Goal: Task Accomplishment & Management: Complete application form

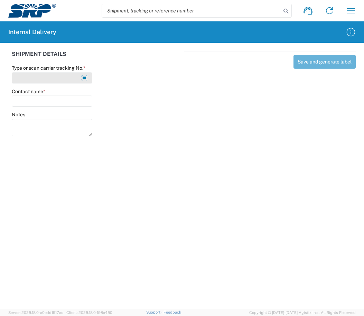
click at [70, 78] on input "Type or scan carrier tracking No. *" at bounding box center [52, 78] width 80 height 11
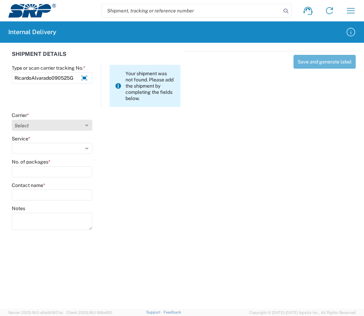
type input "RicardoAlvarado090525G"
click at [87, 123] on select "Select Amazon Logistics ATI Trucking BC Dimerco Logistics Empire Southwest FedE…" at bounding box center [52, 125] width 80 height 11
select select "18713"
click at [12, 120] on select "Select Amazon Logistics ATI Trucking BC Dimerco Logistics Empire Southwest FedE…" at bounding box center [52, 125] width 80 height 11
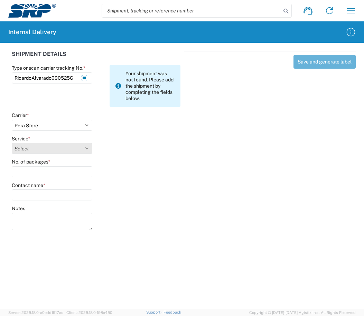
click at [86, 144] on select "Select Ground Inter-Office" at bounding box center [52, 148] width 80 height 11
select select "35763"
click at [12, 143] on select "Select Ground Inter-Office" at bounding box center [52, 148] width 80 height 11
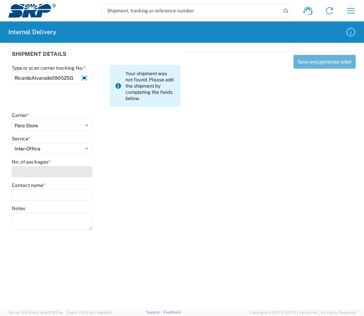
click at [52, 176] on input "No. of packages *" at bounding box center [52, 171] width 80 height 11
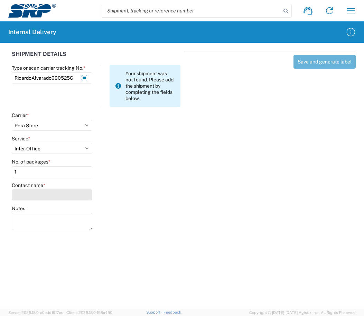
type input "1"
click at [40, 195] on input "Contact name *" at bounding box center [52, 195] width 80 height 11
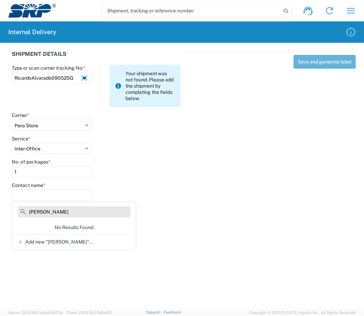
click at [82, 209] on input "[PERSON_NAME]" at bounding box center [74, 212] width 113 height 11
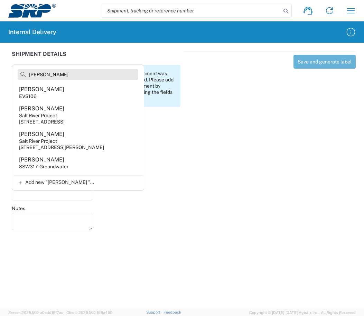
click at [108, 71] on input "[PERSON_NAME]" at bounding box center [78, 74] width 121 height 11
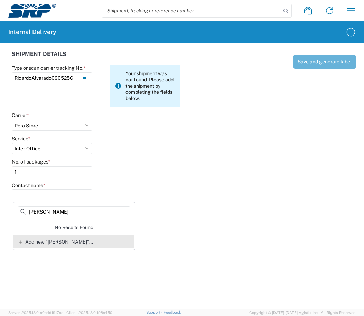
type input "[PERSON_NAME]"
click at [58, 243] on span "Add new "[PERSON_NAME]"..." at bounding box center [59, 242] width 68 height 6
type input "[PERSON_NAME]"
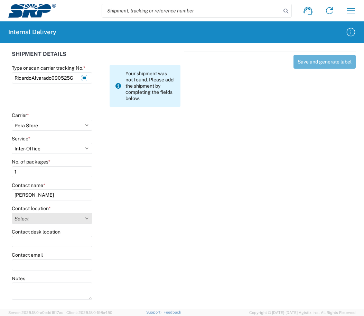
click at [86, 217] on select "Select [GEOGRAPHIC_DATA] Facility [GEOGRAPHIC_DATA] [GEOGRAPHIC_DATA] [PERSON_N…" at bounding box center [52, 218] width 80 height 11
select select "58893"
click at [12, 213] on select "Select [GEOGRAPHIC_DATA] Facility [GEOGRAPHIC_DATA] [GEOGRAPHIC_DATA] [PERSON_N…" at bounding box center [52, 218] width 80 height 11
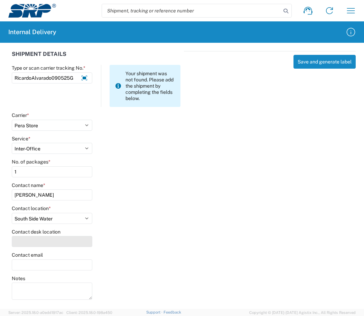
click at [27, 241] on input "Contact desk location" at bounding box center [52, 241] width 80 height 11
type input "SSW300"
click at [326, 65] on button "Save and generate label" at bounding box center [324, 62] width 62 height 14
select select
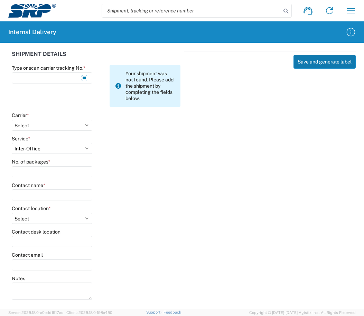
select select
